Goal: Find specific page/section: Find specific page/section

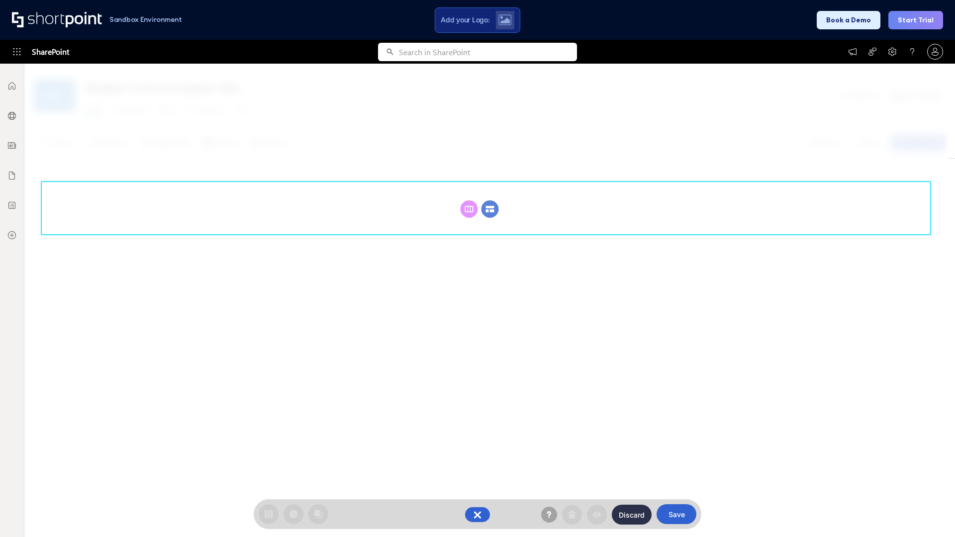
scroll to position [137, 0]
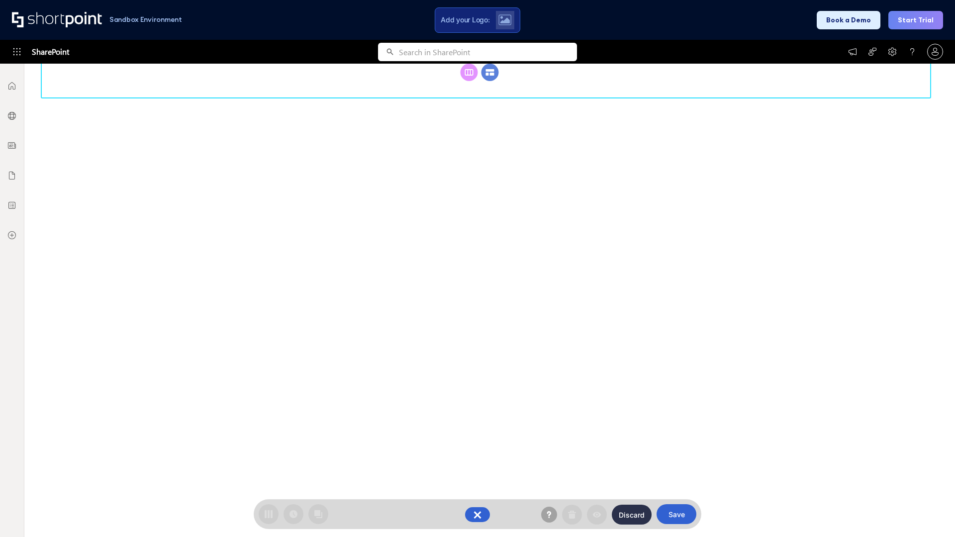
click at [490, 81] on circle at bounding box center [490, 72] width 17 height 17
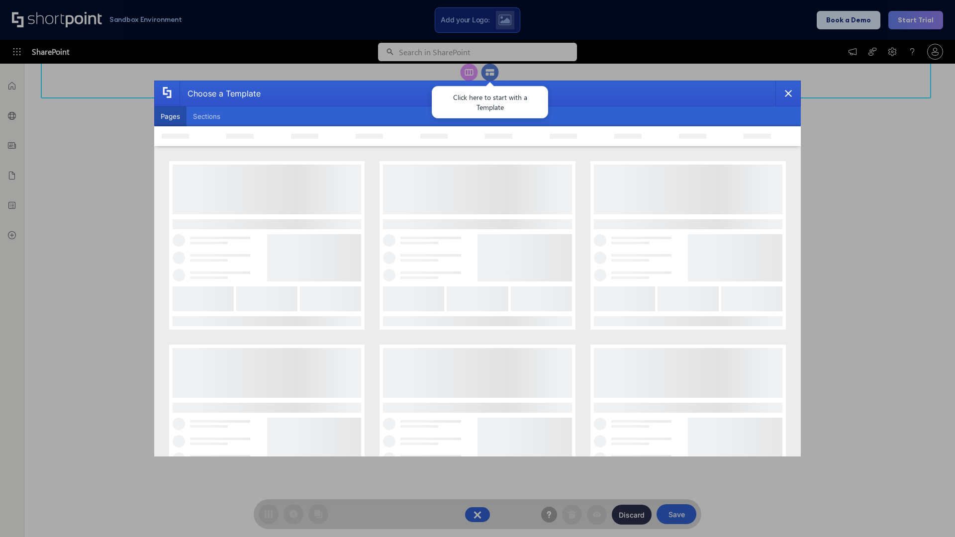
scroll to position [0, 0]
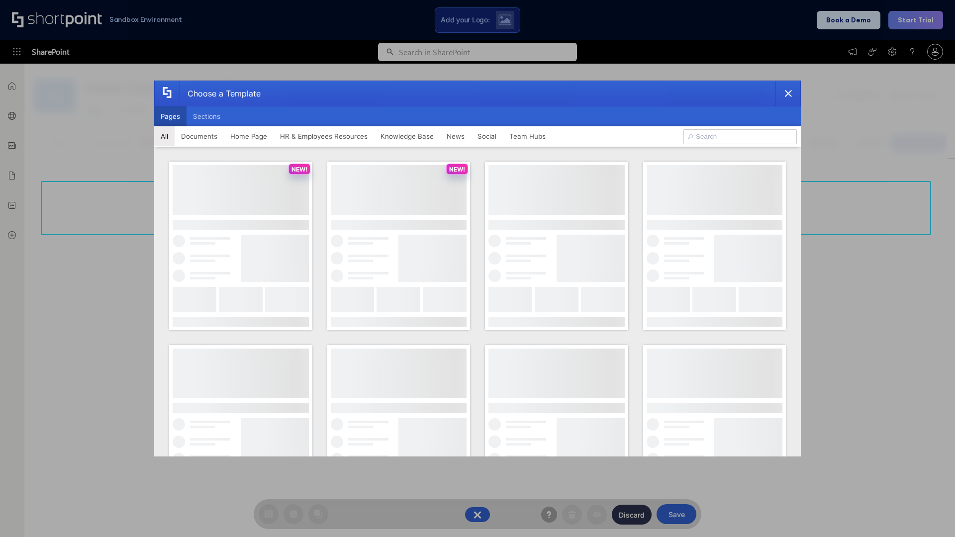
click at [170, 116] on button "Pages" at bounding box center [170, 116] width 32 height 20
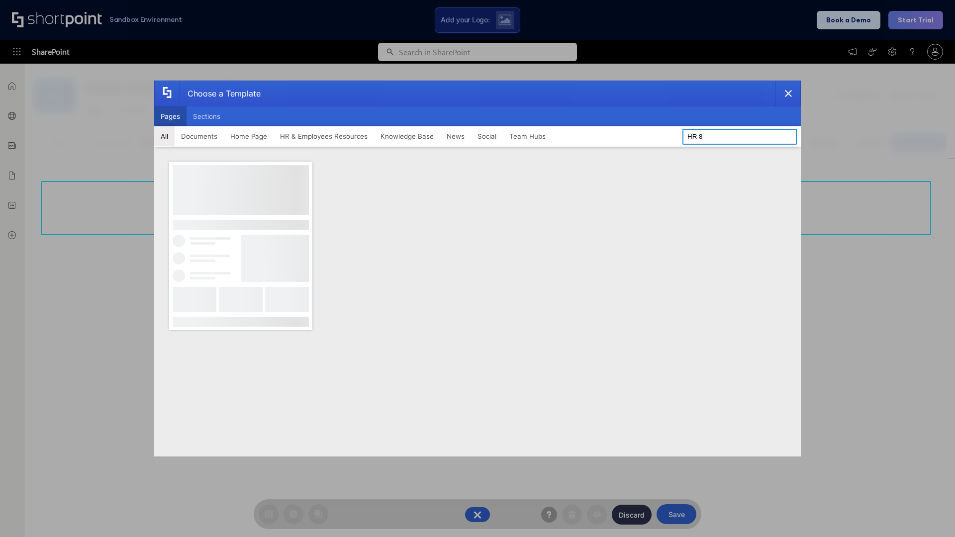
type input "HR 8"
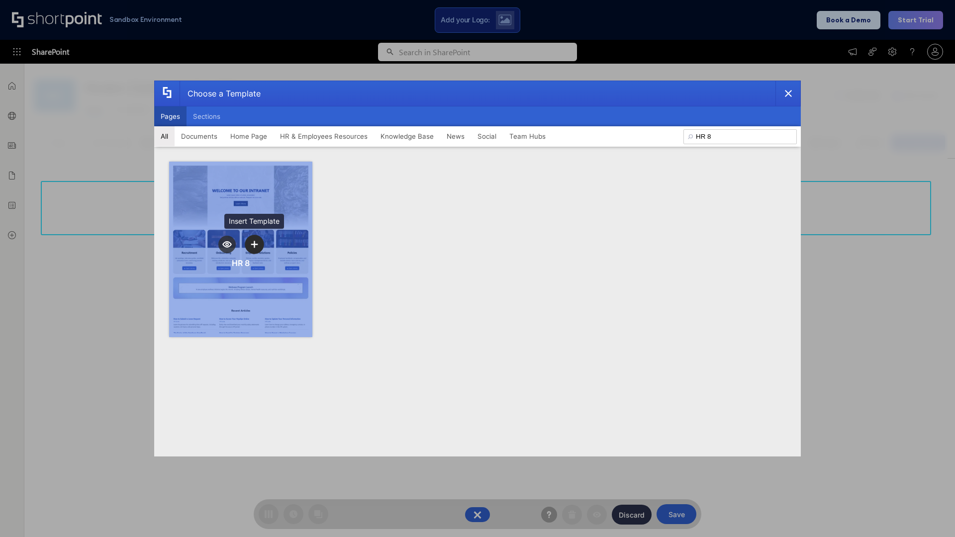
click at [254, 244] on icon "template selector" at bounding box center [254, 244] width 7 height 7
